Goal: Task Accomplishment & Management: Use online tool/utility

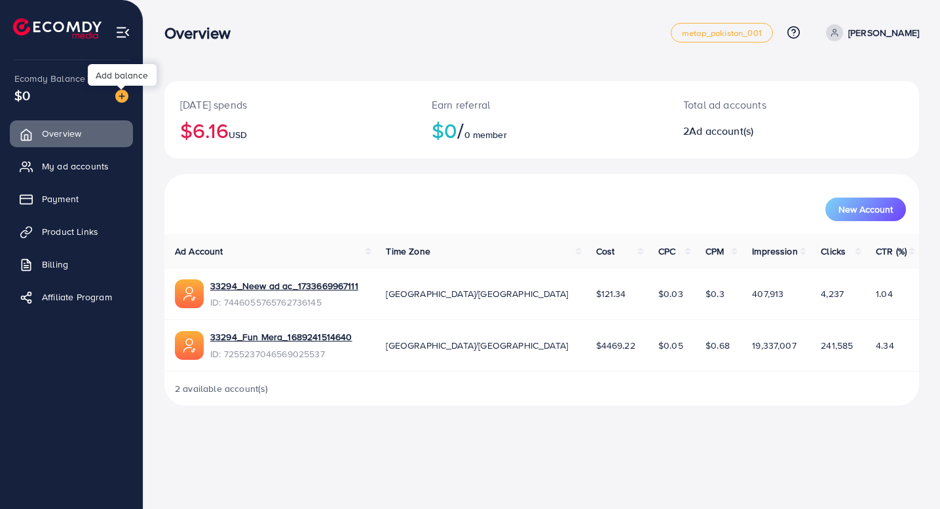
click at [124, 96] on img at bounding box center [121, 96] width 13 height 13
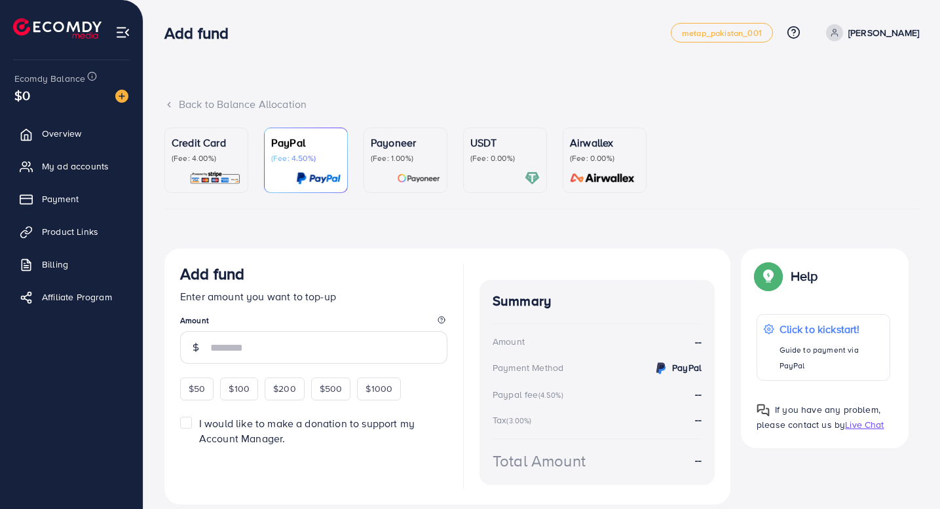
scroll to position [43, 0]
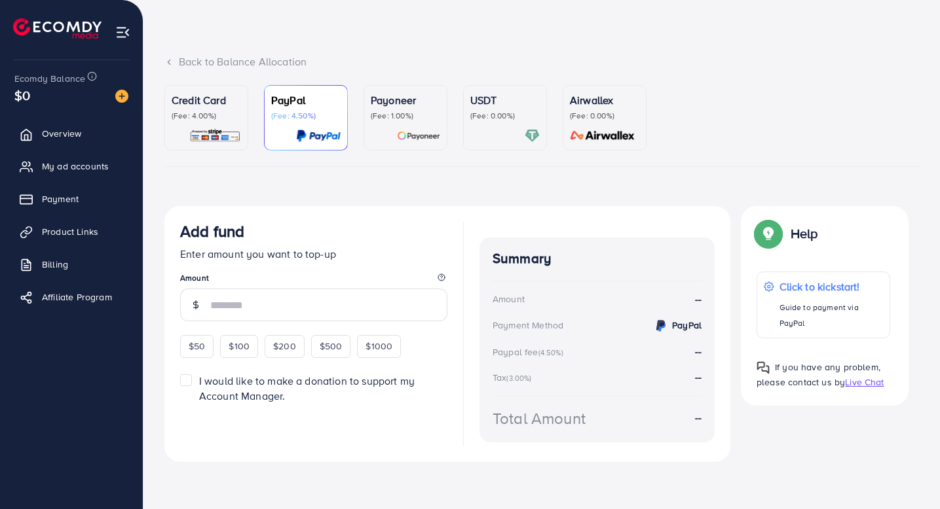
click at [210, 109] on div "Credit Card (Fee: 4.00%)" at bounding box center [206, 106] width 69 height 29
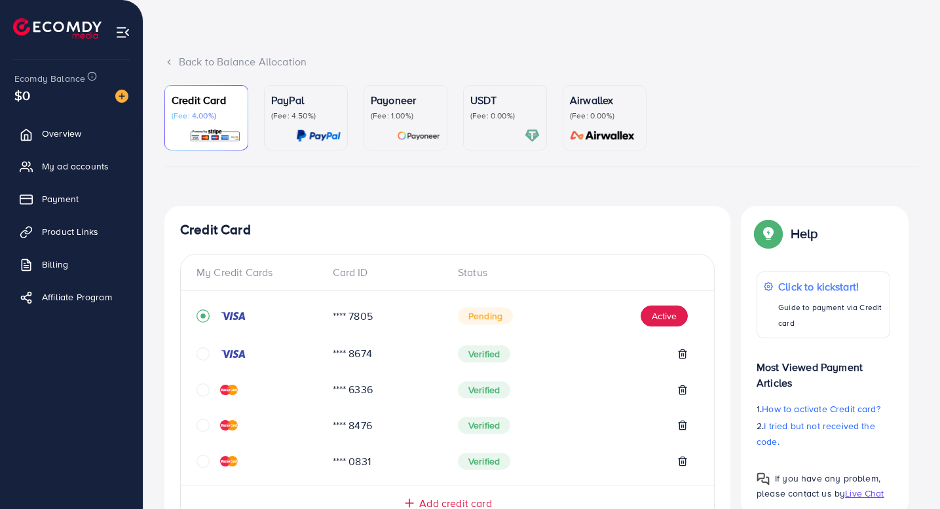
click at [480, 315] on span "Pending" at bounding box center [485, 316] width 55 height 17
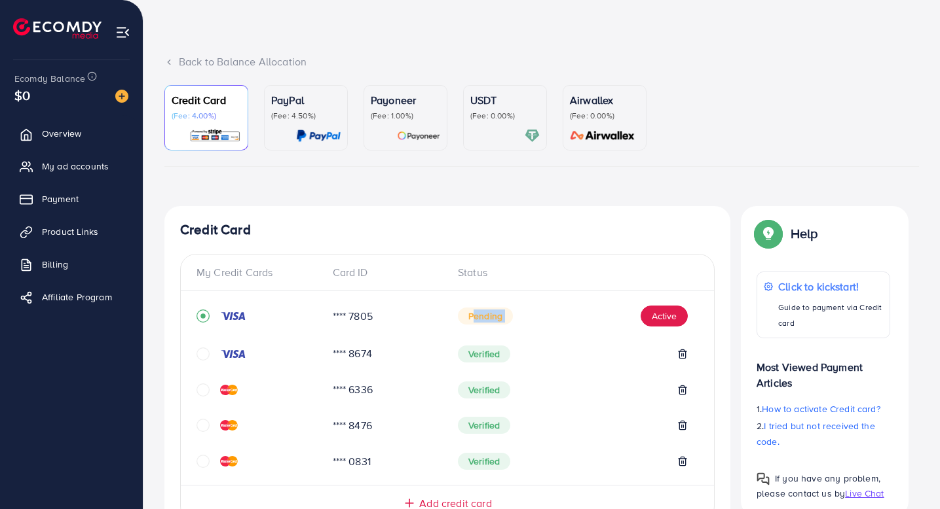
click at [480, 315] on span "Pending" at bounding box center [485, 316] width 55 height 17
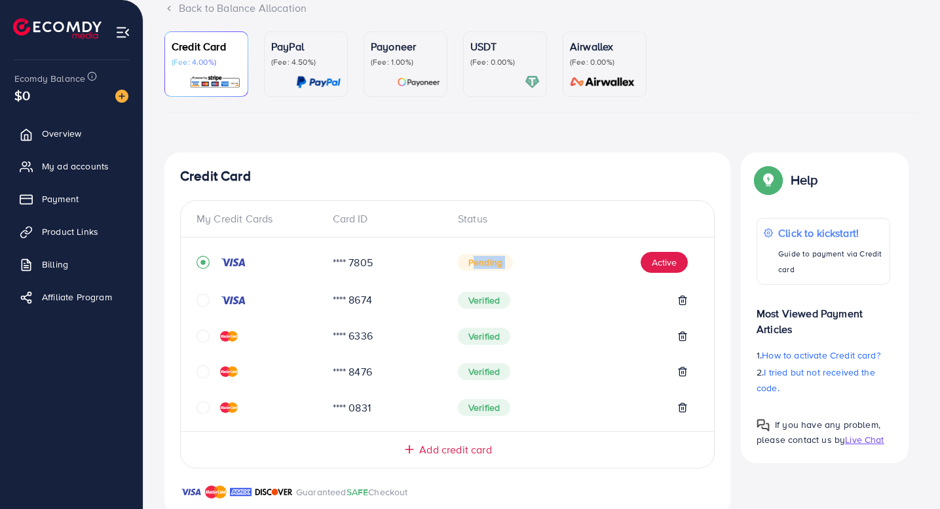
scroll to position [139, 0]
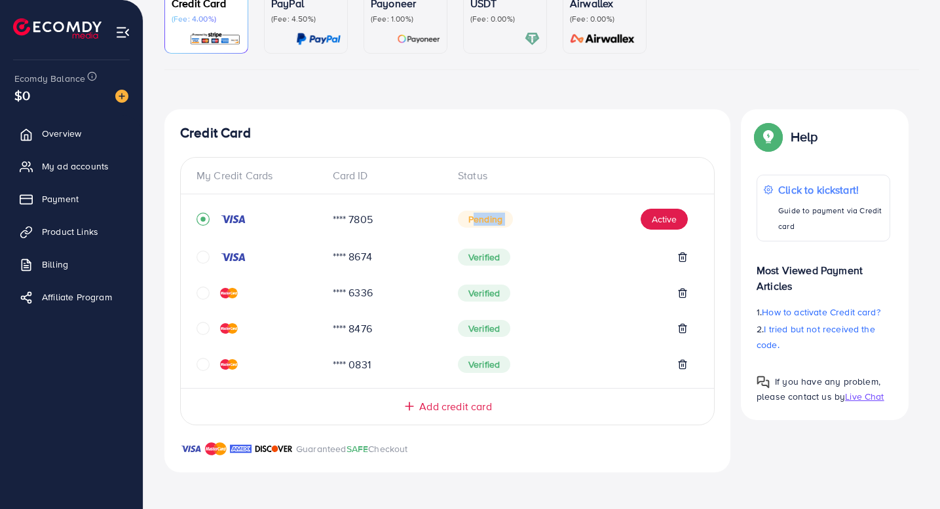
drag, startPoint x: 351, startPoint y: 26, endPoint x: 502, endPoint y: 509, distance: 505.5
click at [502, 509] on div "Back to Balance Allocation Credit Card (Fee: 4.00%) PayPal (Fee: 4.50%) Payonee…" at bounding box center [541, 185] width 796 height 649
click at [502, 509] on div at bounding box center [470, 254] width 940 height 509
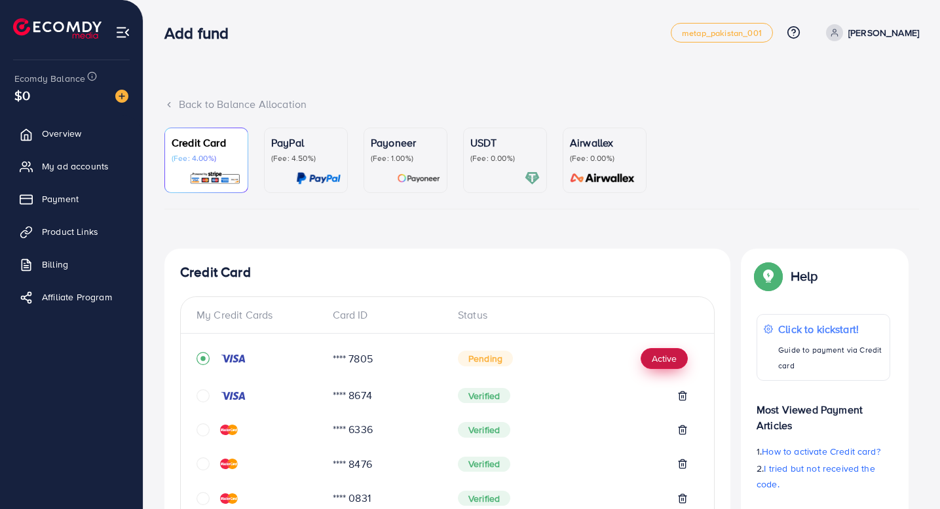
click at [661, 354] on button "Active" at bounding box center [663, 358] width 47 height 21
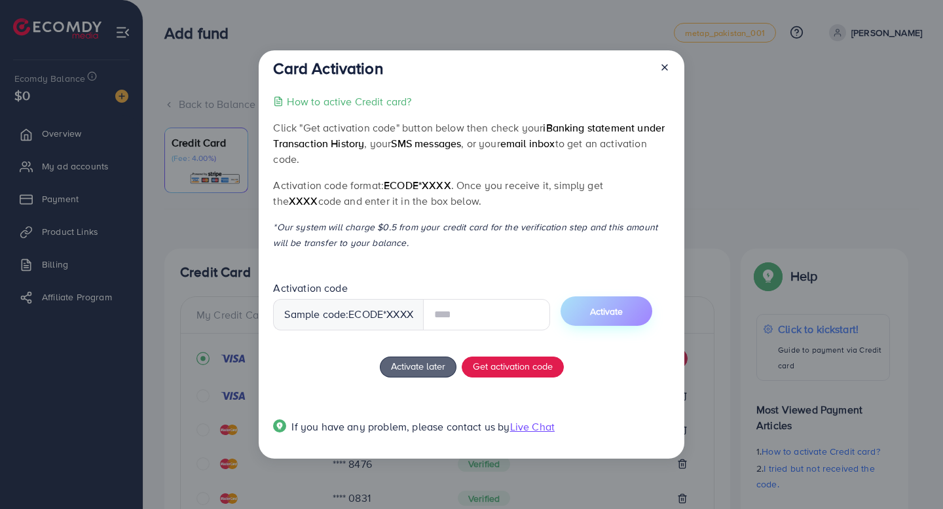
click at [500, 308] on input "text" at bounding box center [486, 314] width 127 height 31
type input "****"
click at [597, 321] on button "Activate" at bounding box center [606, 311] width 92 height 29
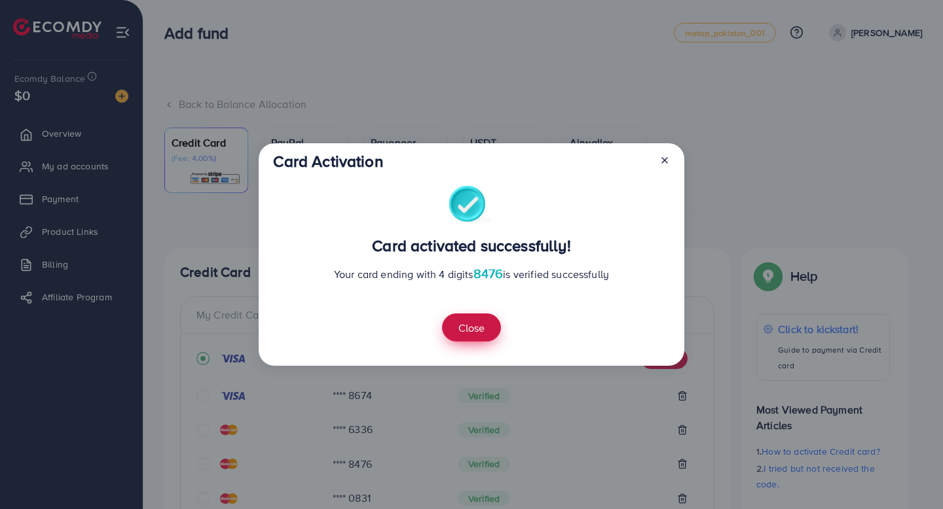
click at [484, 338] on button "Close" at bounding box center [471, 328] width 59 height 28
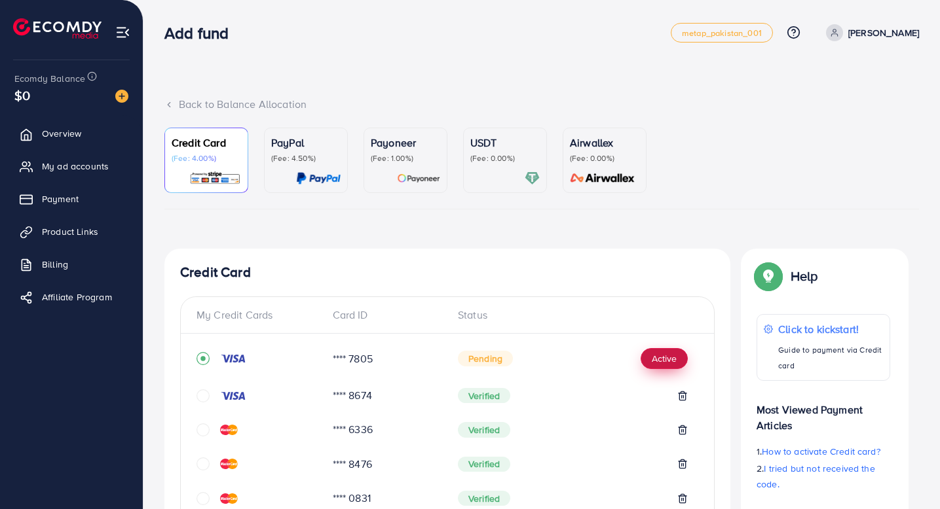
click at [648, 350] on button "Active" at bounding box center [663, 358] width 47 height 21
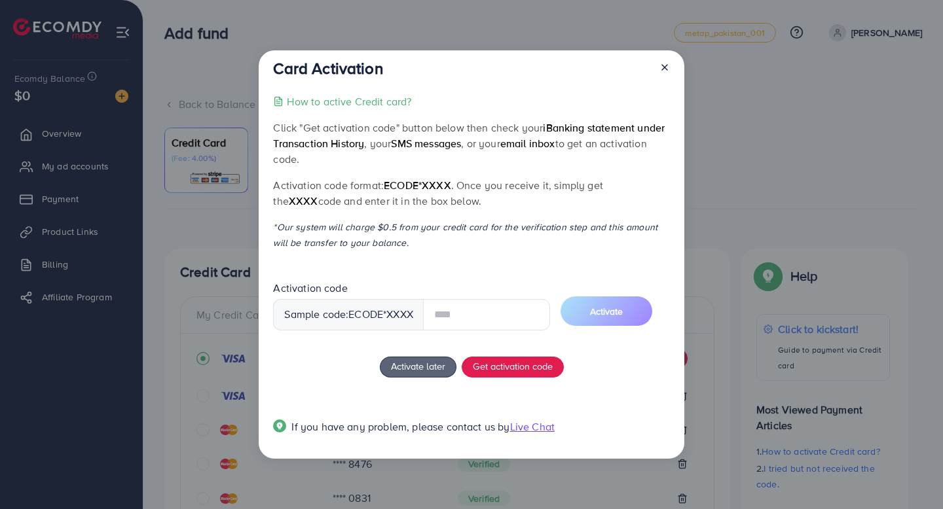
click at [495, 312] on input "text" at bounding box center [486, 314] width 127 height 31
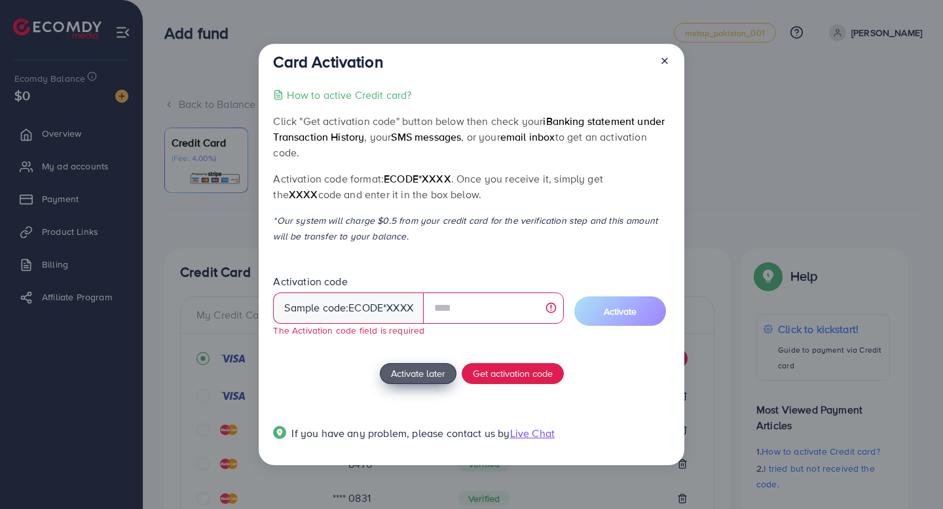
click at [411, 371] on span "Activate later" at bounding box center [418, 374] width 54 height 14
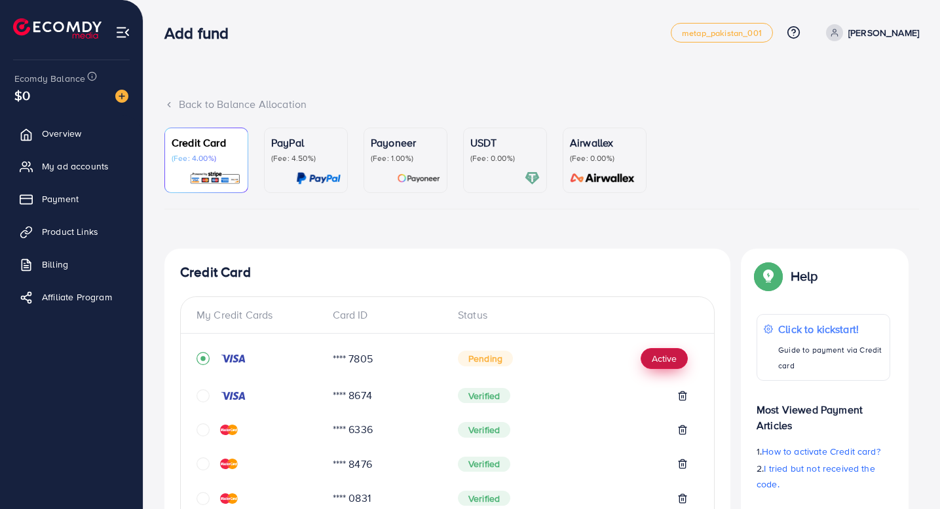
click at [659, 356] on button "Active" at bounding box center [663, 358] width 47 height 21
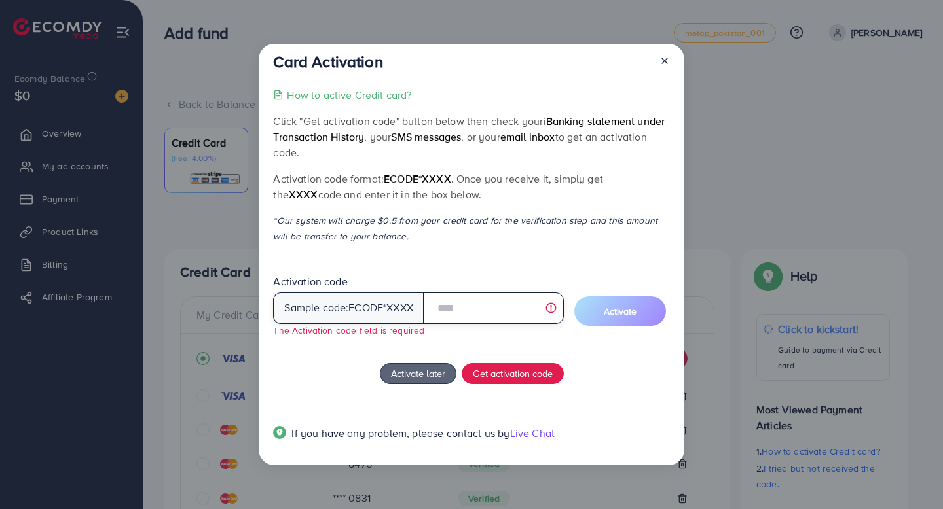
click at [524, 304] on input "text" at bounding box center [493, 308] width 141 height 31
click at [521, 432] on span "Live Chat" at bounding box center [532, 433] width 45 height 14
click at [261, 240] on div "Card Activation How to active Credit card? Click "Get activation code" button b…" at bounding box center [472, 255] width 426 height 422
click at [661, 56] on icon at bounding box center [664, 61] width 10 height 10
